Goal: Task Accomplishment & Management: Complete application form

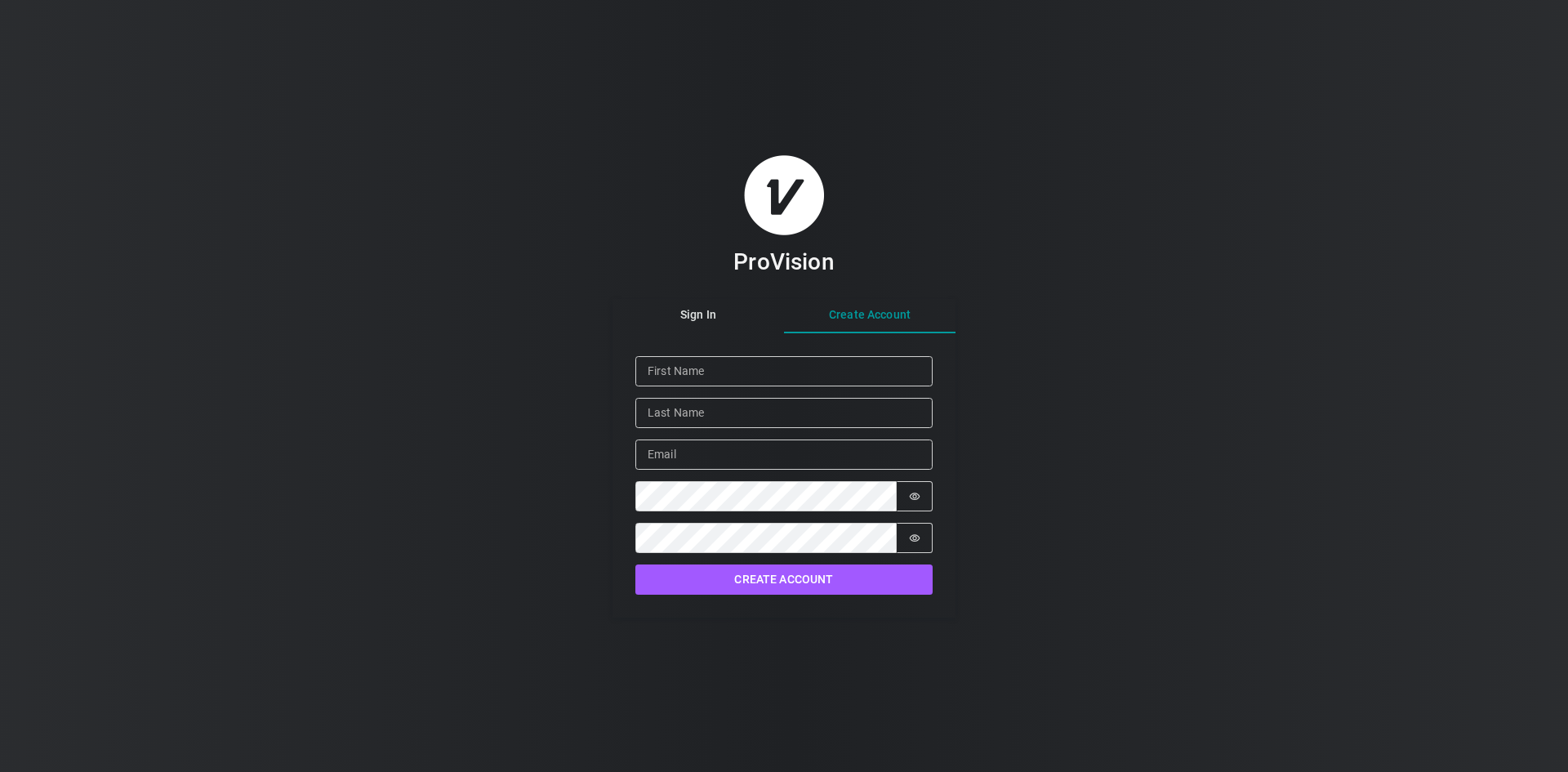
click at [886, 360] on div "Sign In Create Account Given Name Family Name Email Password Password is hidden…" at bounding box center [784, 458] width 343 height 319
click at [738, 367] on input "Given Name" at bounding box center [784, 370] width 297 height 30
type input "[PERSON_NAME]"
type input "I"
type input "i"
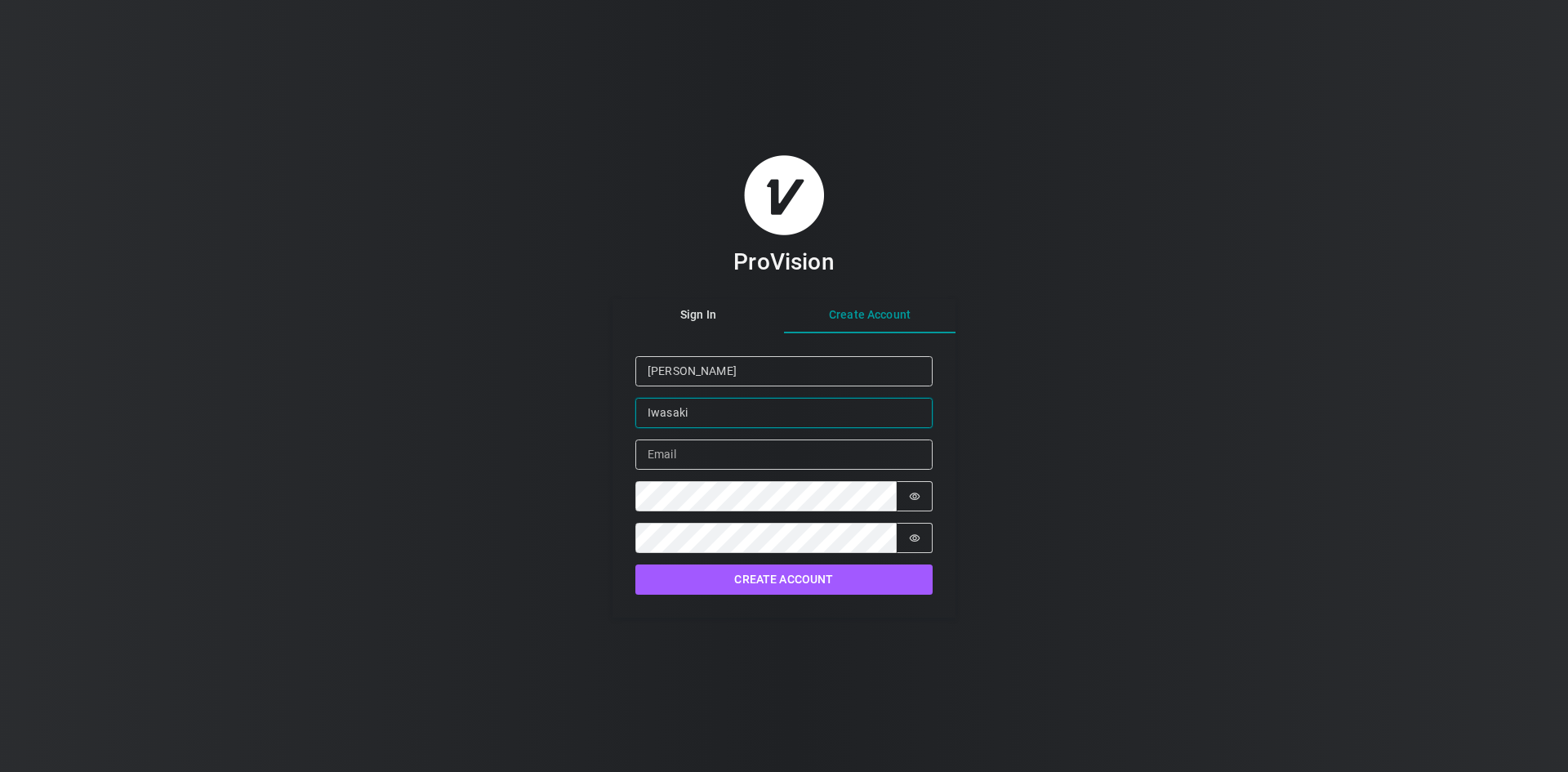
type input "Iwasaki"
type input "[PERSON_NAME][EMAIL_ADDRESS][DOMAIN_NAME]"
click at [917, 497] on icon "Show password" at bounding box center [914, 496] width 12 height 12
click at [919, 530] on button "Password is hidden" at bounding box center [915, 537] width 36 height 30
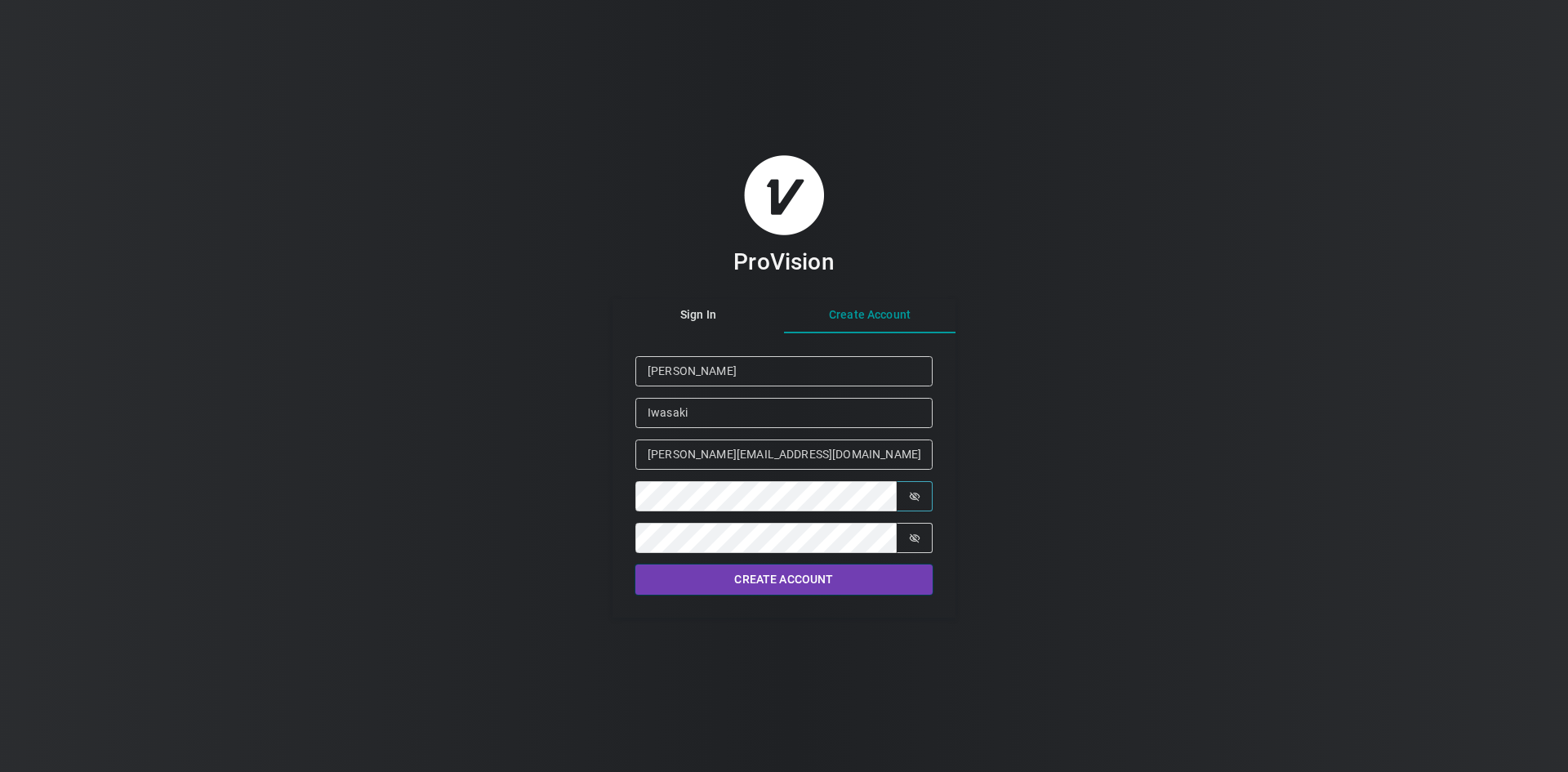
click at [794, 583] on button "Create Account" at bounding box center [784, 578] width 297 height 30
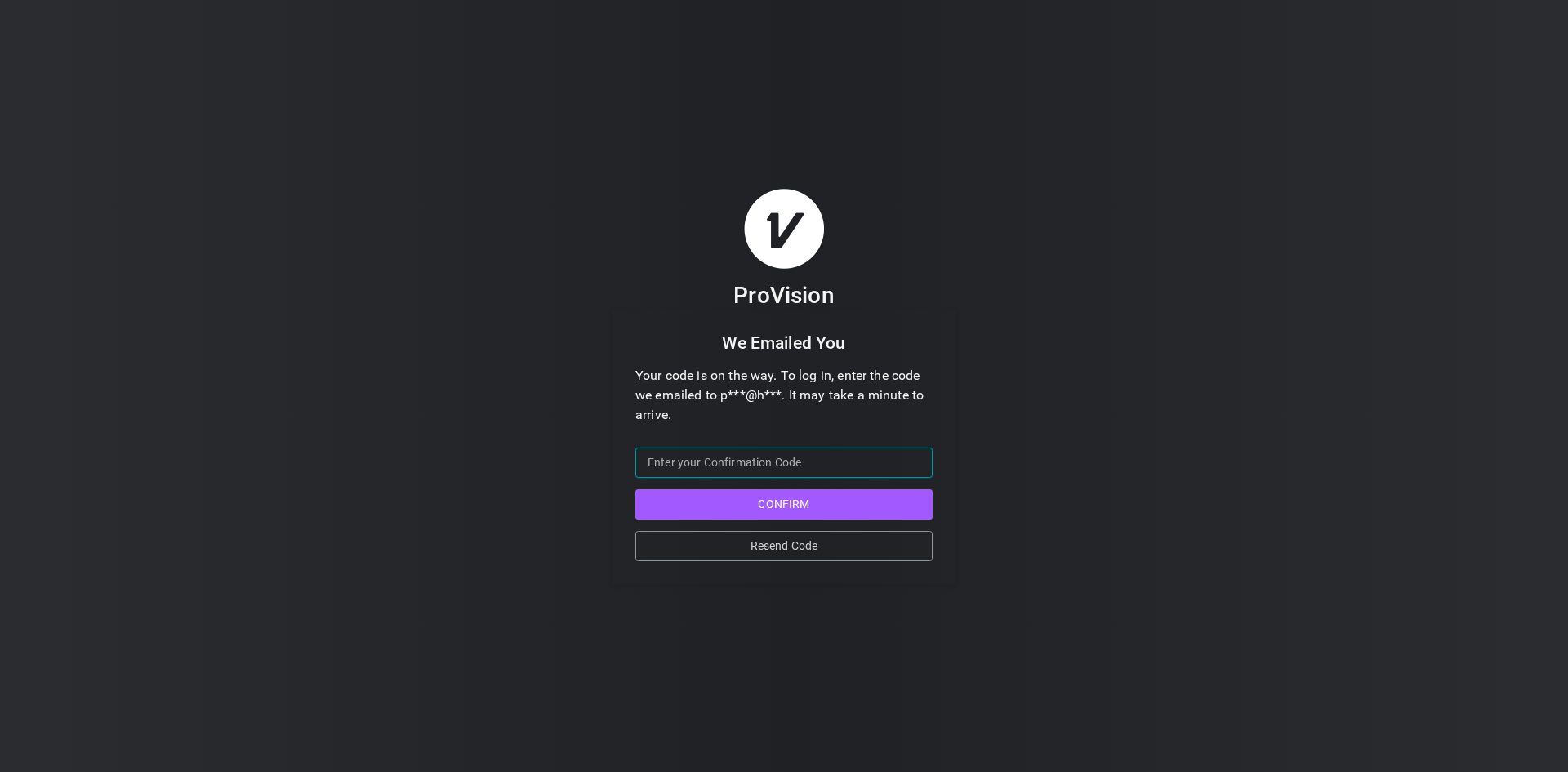
drag, startPoint x: 718, startPoint y: 455, endPoint x: 707, endPoint y: 469, distance: 17.8
click at [717, 456] on input "Confirmation Code" at bounding box center [784, 462] width 297 height 30
click at [800, 545] on button "Resend Code" at bounding box center [784, 545] width 297 height 30
click at [915, 464] on input "-2" at bounding box center [784, 462] width 297 height 30
click at [914, 455] on input "-1" at bounding box center [784, 462] width 297 height 30
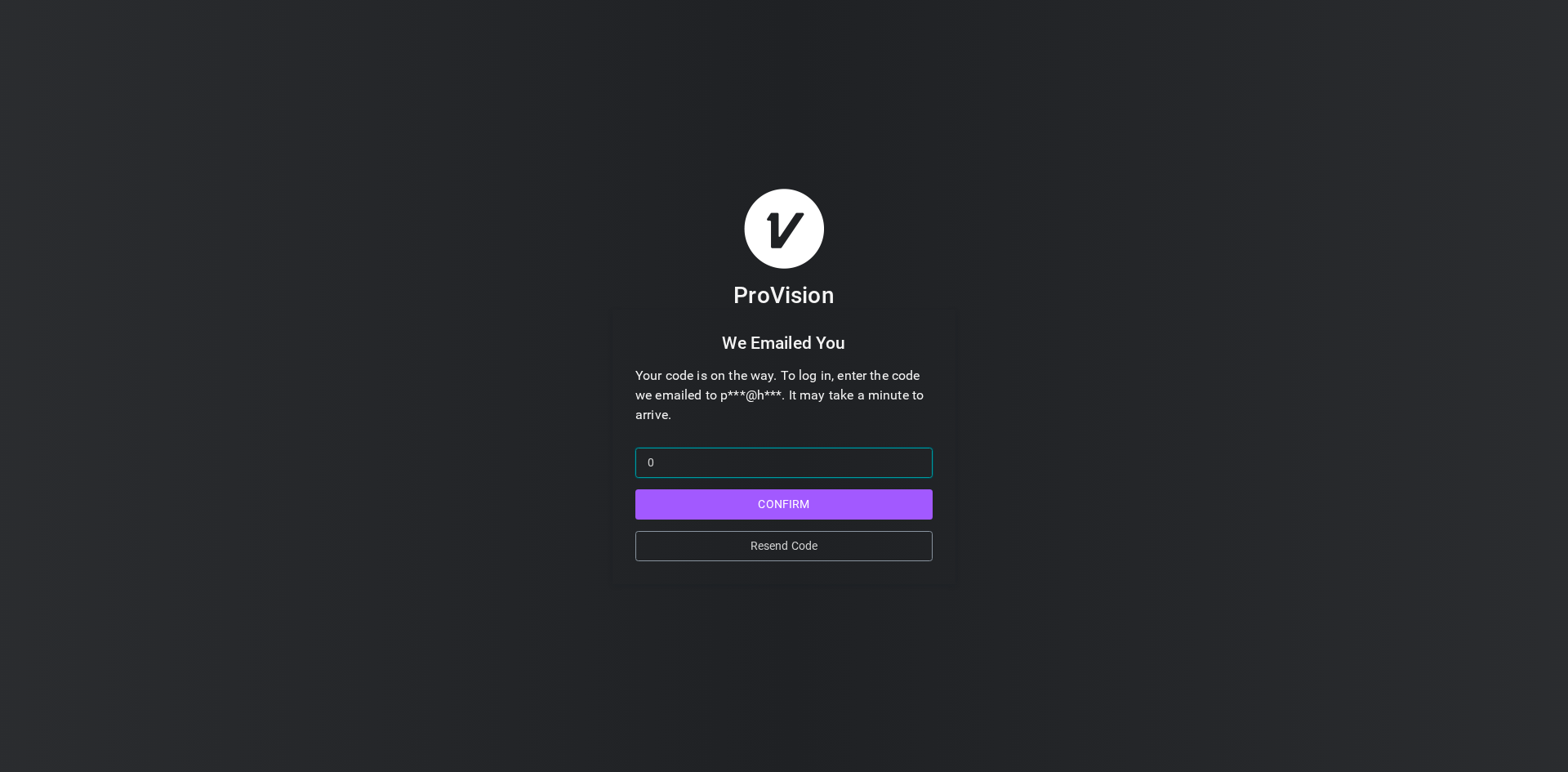
click at [914, 455] on input "0" at bounding box center [784, 462] width 297 height 30
click at [914, 455] on input "1" at bounding box center [784, 462] width 297 height 30
click at [914, 455] on input "2" at bounding box center [784, 462] width 297 height 30
click at [914, 455] on input "3" at bounding box center [784, 462] width 297 height 30
type input "4"
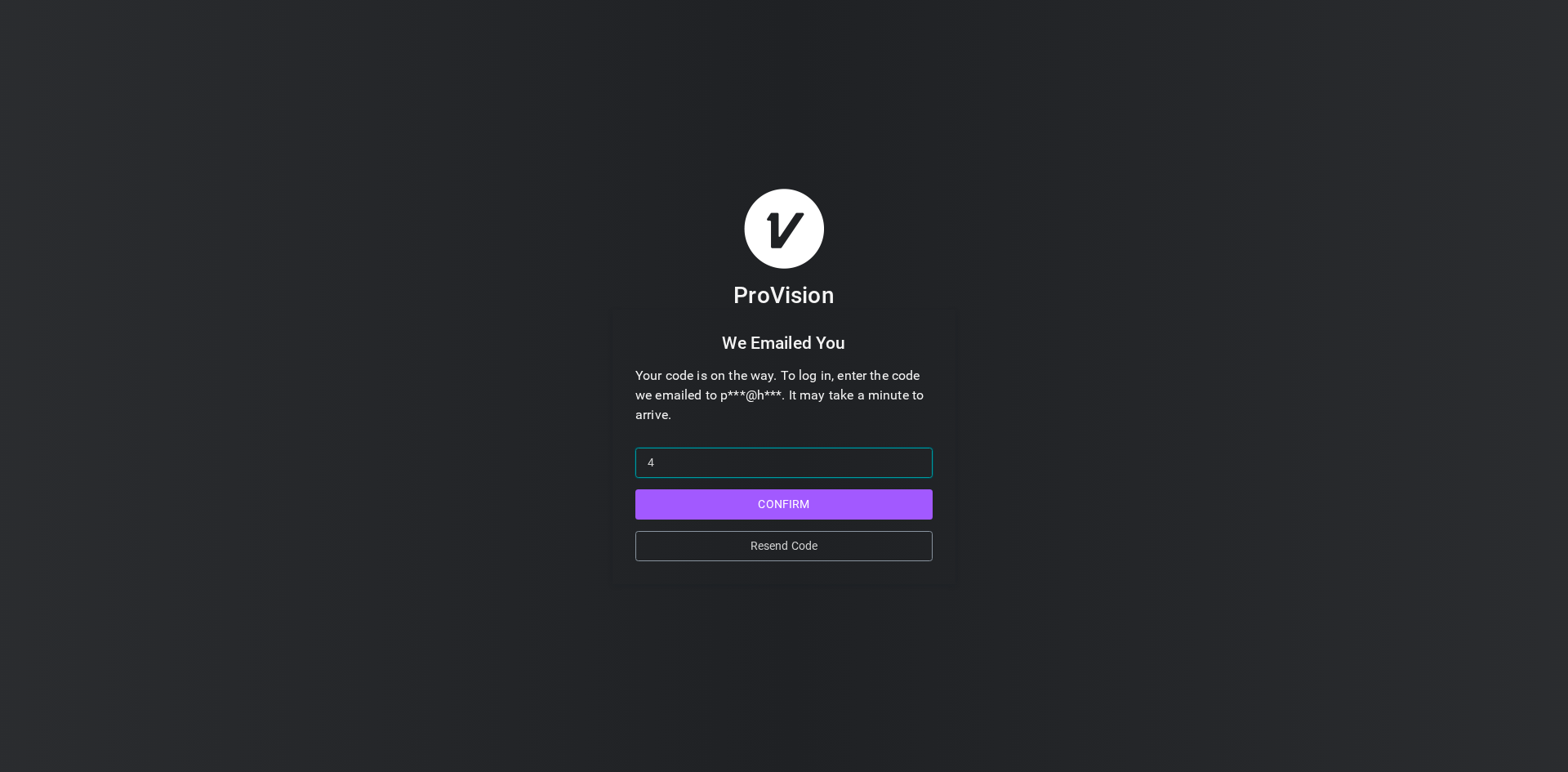
click at [914, 455] on input "4" at bounding box center [784, 462] width 297 height 30
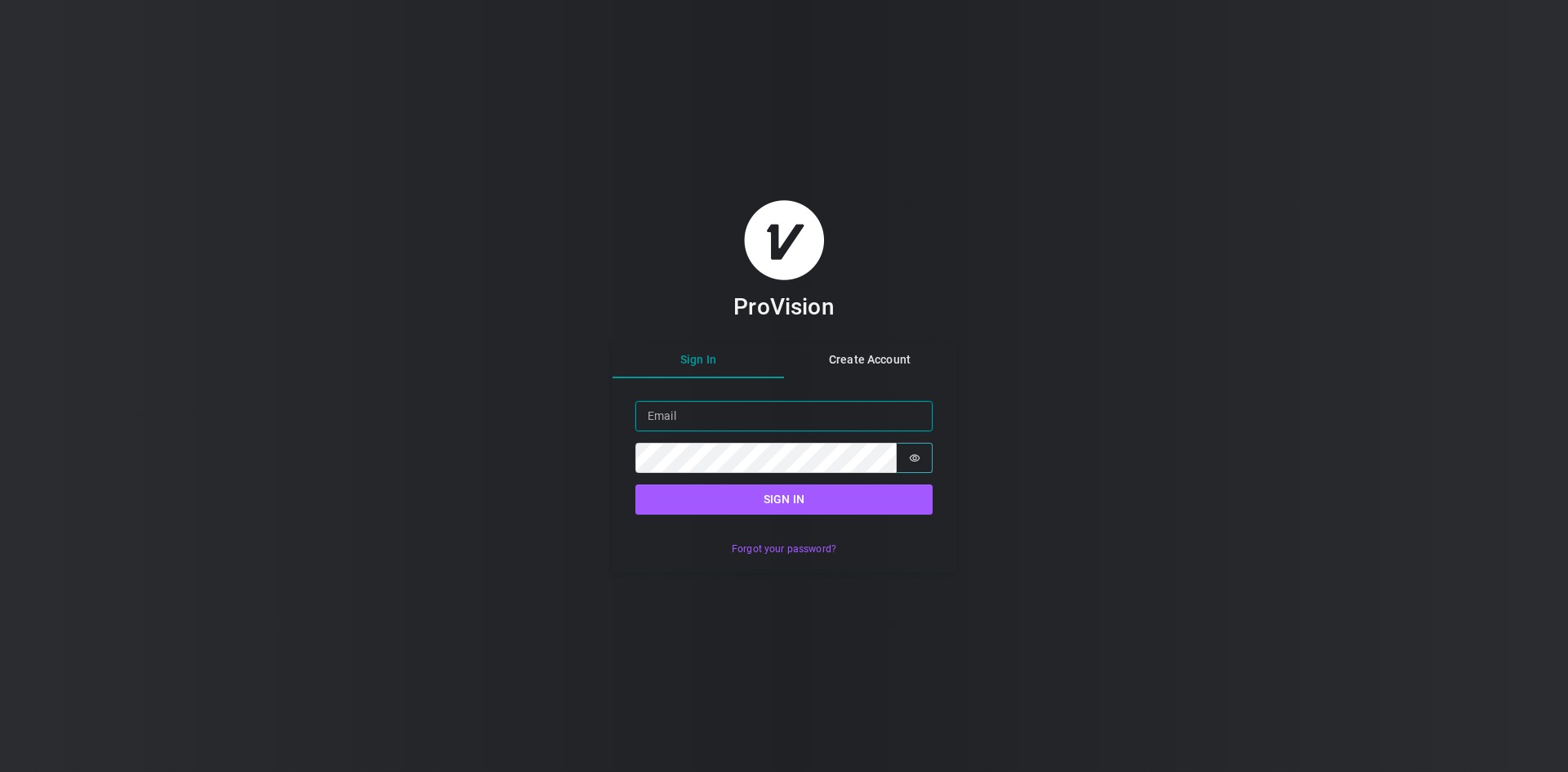
type input "[PERSON_NAME][EMAIL_ADDRESS][DOMAIN_NAME]"
click at [921, 451] on button "Password is hidden" at bounding box center [915, 457] width 36 height 30
click at [921, 451] on button "Password is shown" at bounding box center [915, 457] width 36 height 30
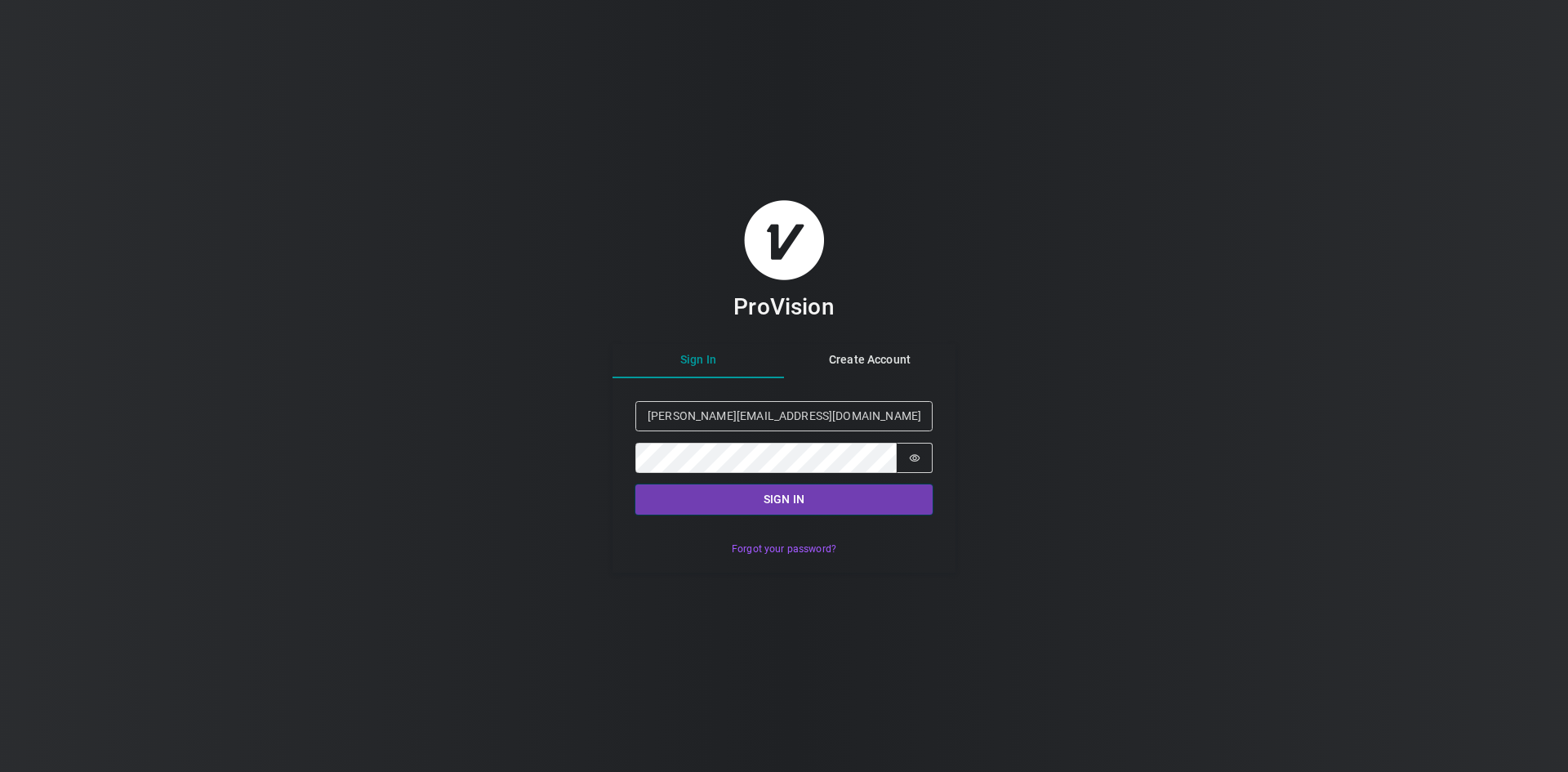
click at [782, 496] on button "Sign in" at bounding box center [784, 499] width 297 height 30
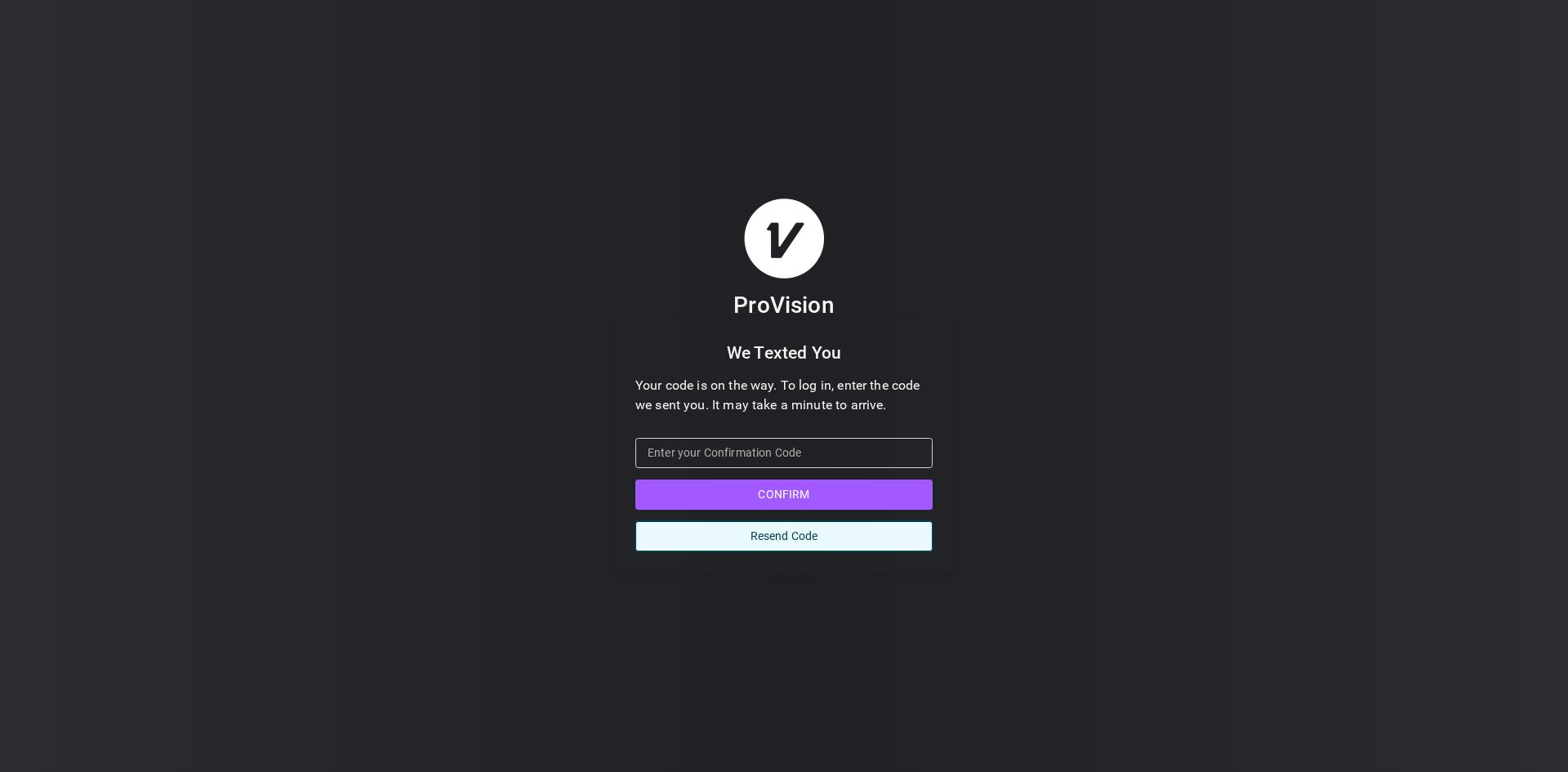
click at [774, 534] on button "Resend Code" at bounding box center [784, 536] width 297 height 30
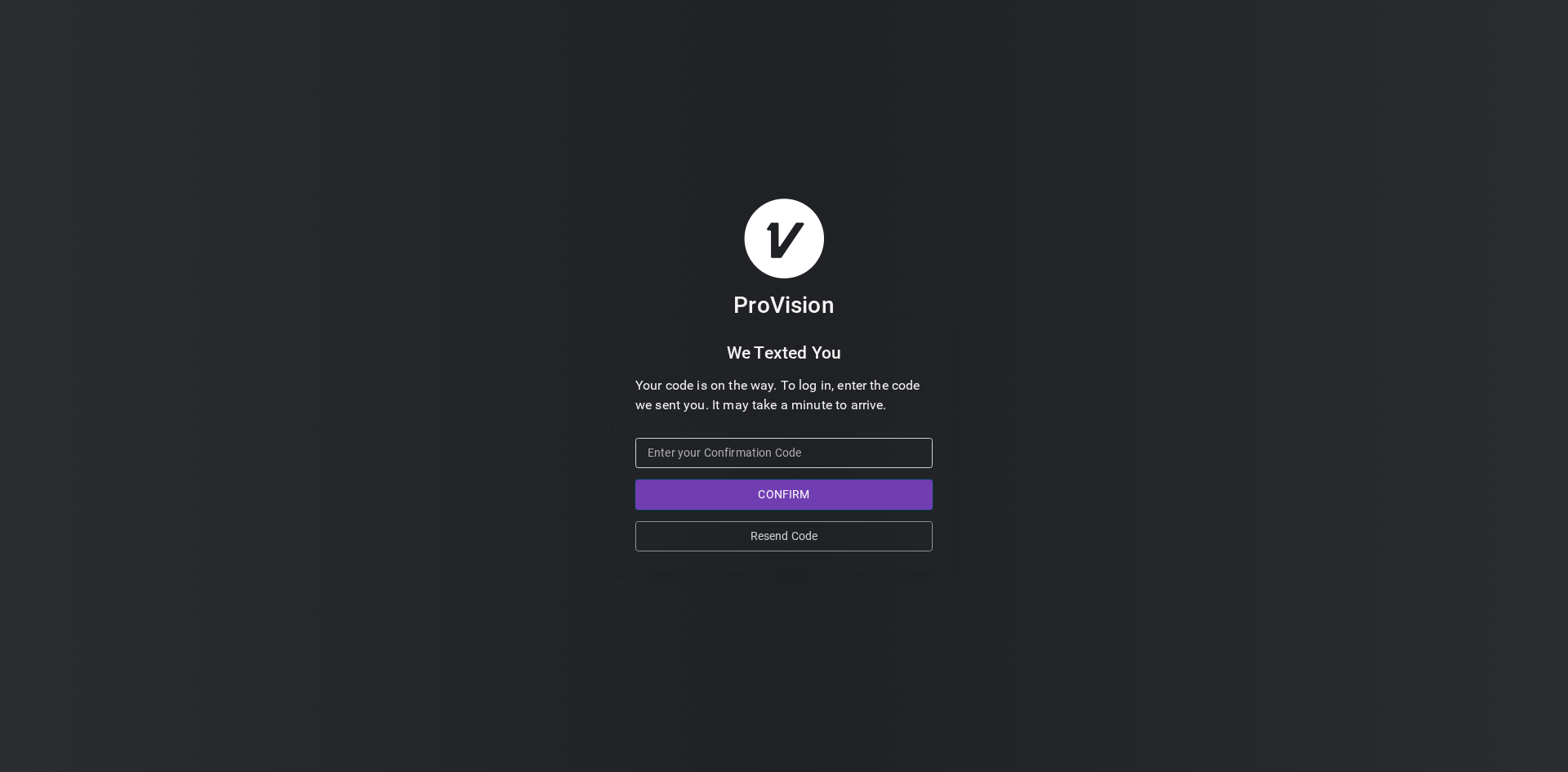
click at [789, 499] on button "Confirm" at bounding box center [784, 494] width 297 height 30
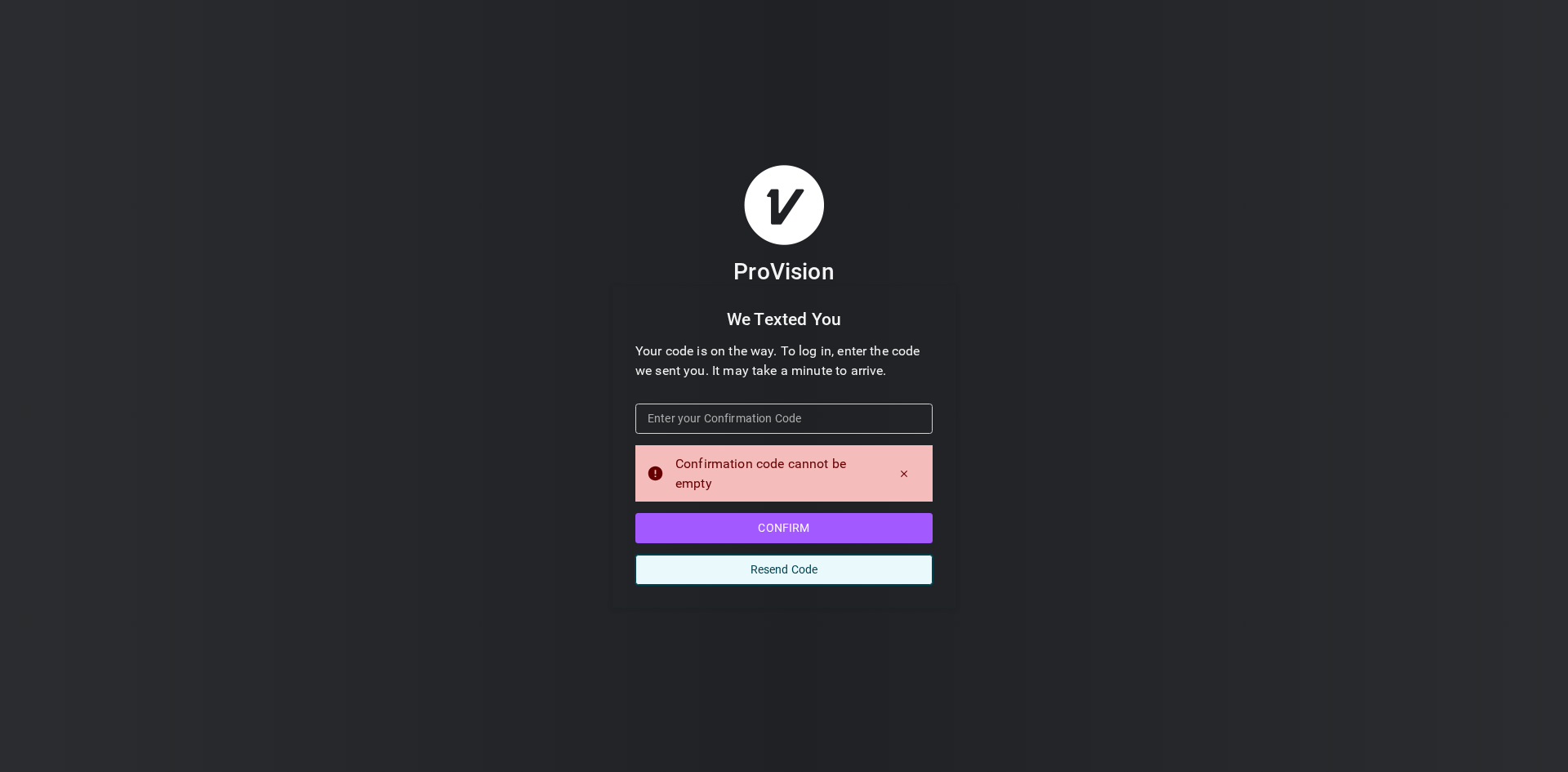
click at [798, 569] on button "Resend Code" at bounding box center [784, 569] width 297 height 30
